Goal: Transaction & Acquisition: Purchase product/service

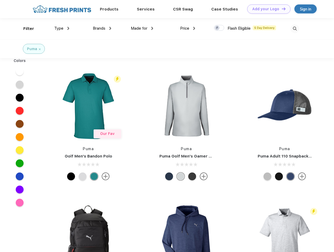
click at [267, 9] on link "Add your Logo Design Tool" at bounding box center [268, 8] width 43 height 9
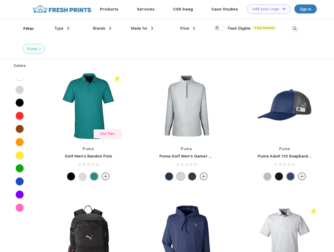
click at [0, 0] on div "Design Tool" at bounding box center [0, 0] width 0 height 0
click at [281, 9] on link "Add your Logo Design Tool" at bounding box center [268, 8] width 43 height 9
click at [25, 29] on div "Filter" at bounding box center [28, 29] width 11 height 6
click at [62, 28] on span "Type" at bounding box center [58, 28] width 9 height 5
click at [102, 28] on span "Brands" at bounding box center [99, 28] width 13 height 5
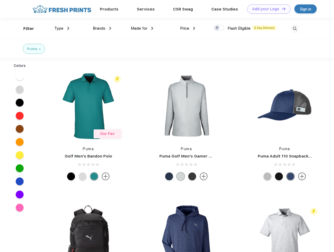
click at [142, 28] on span "Made for" at bounding box center [139, 28] width 17 height 5
click at [188, 28] on span "Price" at bounding box center [184, 28] width 9 height 5
click at [219, 28] on div at bounding box center [219, 28] width 10 height 6
click at [217, 28] on input "checkbox" at bounding box center [215, 26] width 3 height 3
click at [295, 29] on img at bounding box center [294, 28] width 9 height 9
